Goal: Task Accomplishment & Management: Manage account settings

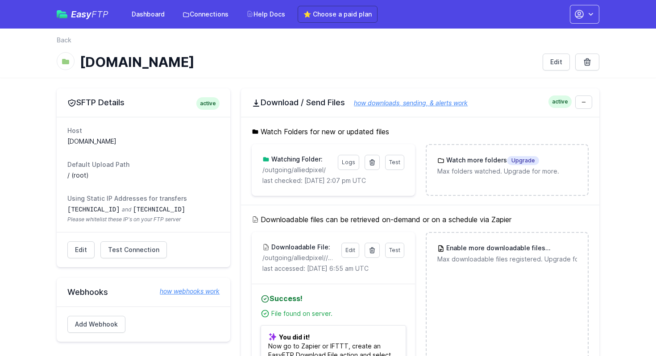
scroll to position [84, 0]
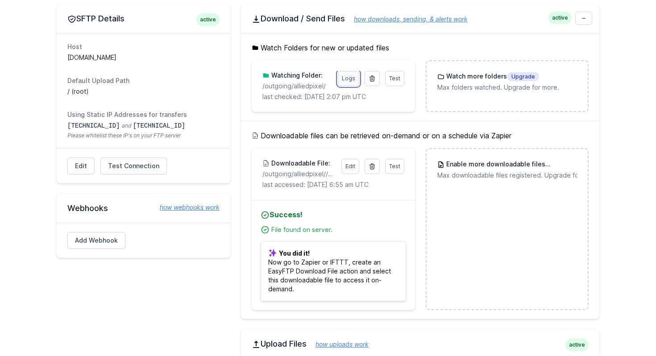
click at [349, 78] on link "Logs" at bounding box center [348, 78] width 21 height 15
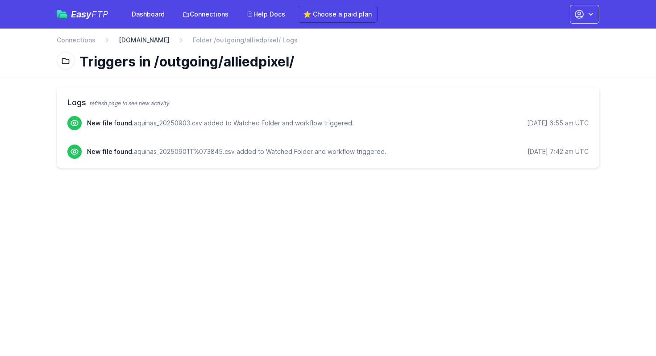
click at [154, 39] on link "[DOMAIN_NAME]" at bounding box center [144, 40] width 51 height 9
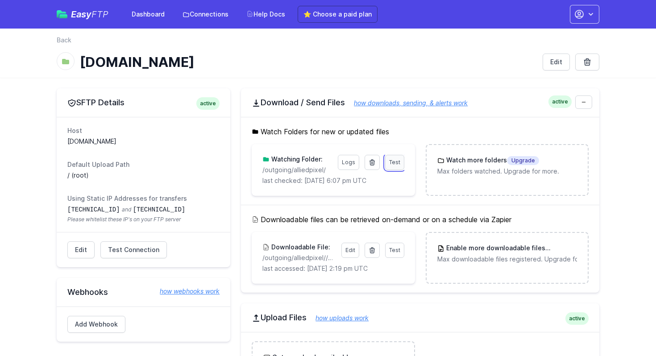
click at [395, 160] on span "Test" at bounding box center [394, 162] width 11 height 7
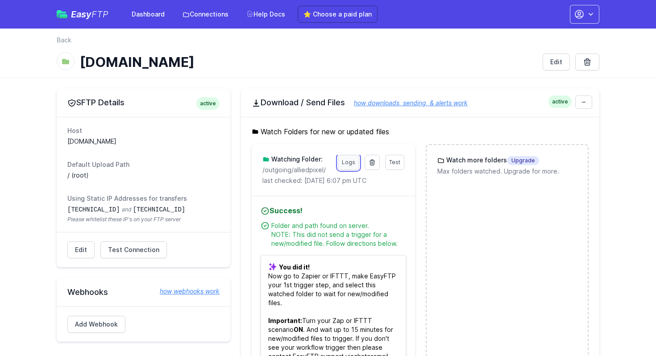
click at [350, 161] on link "Logs" at bounding box center [348, 162] width 21 height 15
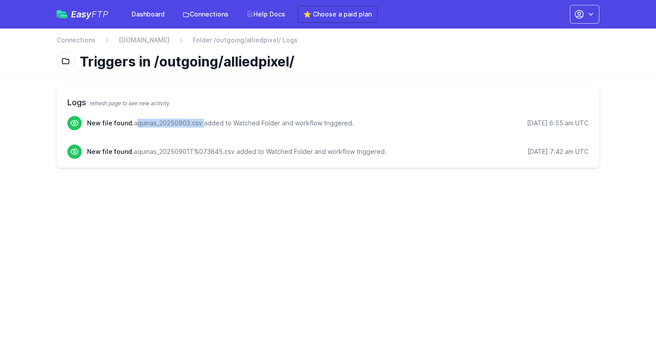
drag, startPoint x: 135, startPoint y: 124, endPoint x: 202, endPoint y: 124, distance: 67.4
click at [202, 124] on p "New file found. aquinas_20250903.csv added to Watched Folder and workflow trigg…" at bounding box center [220, 123] width 267 height 9
copy p "aquinas_20250903.csv"
click at [151, 38] on link "[DOMAIN_NAME]" at bounding box center [144, 40] width 51 height 9
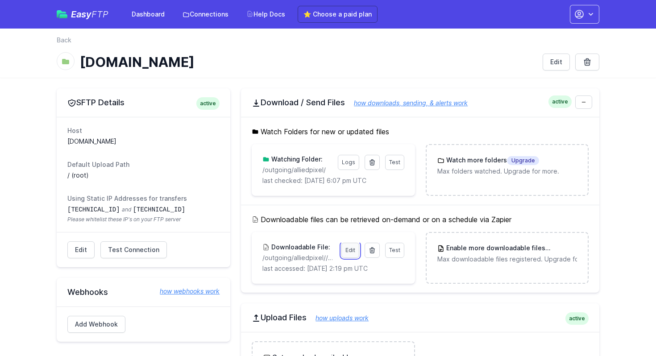
click at [352, 248] on link "Edit" at bounding box center [350, 250] width 18 height 15
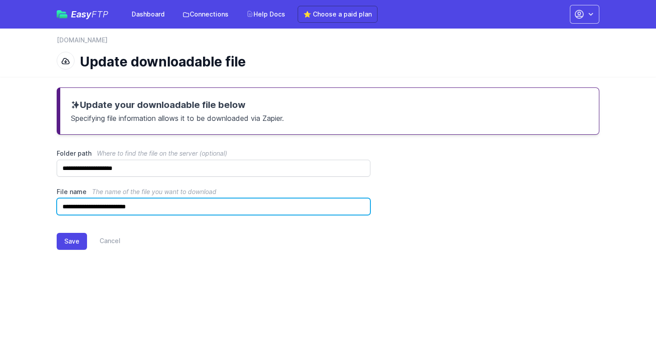
drag, startPoint x: 190, startPoint y: 206, endPoint x: 51, endPoint y: 205, distance: 138.8
click at [51, 205] on div "**********" at bounding box center [327, 176] width 571 height 198
paste input "text"
type input "**********"
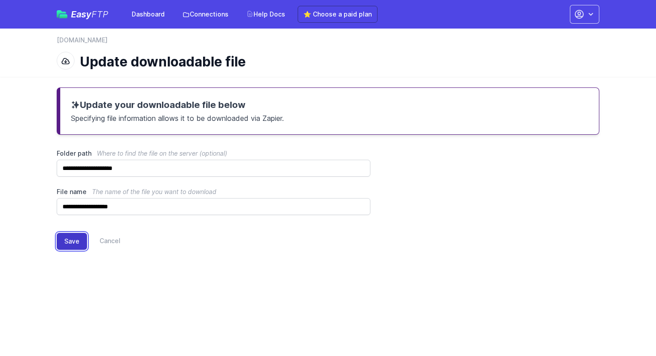
click at [75, 241] on button "Save" at bounding box center [72, 241] width 30 height 17
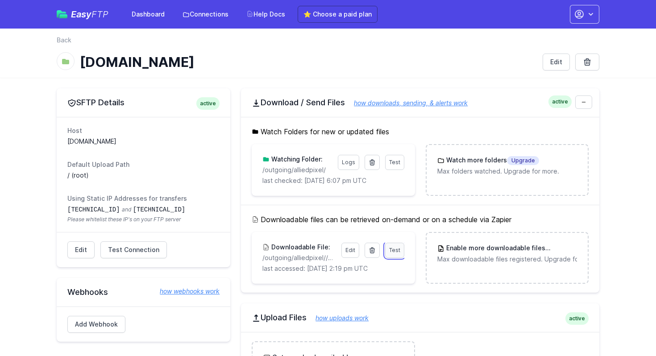
click at [392, 250] on span "Test" at bounding box center [394, 250] width 11 height 7
